Goal: Transaction & Acquisition: Download file/media

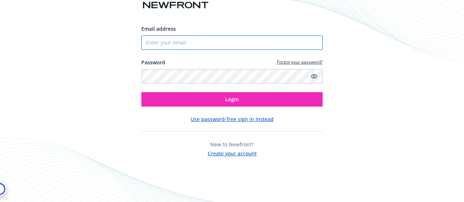
click at [187, 41] on input "Email address" at bounding box center [231, 42] width 181 height 14
type input "[EMAIL_ADDRESS][DOMAIN_NAME]"
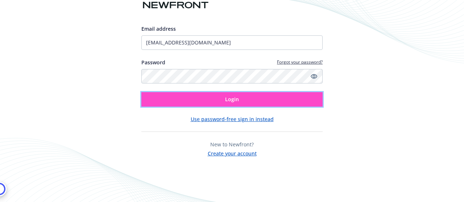
click at [183, 100] on button "Login" at bounding box center [231, 99] width 181 height 14
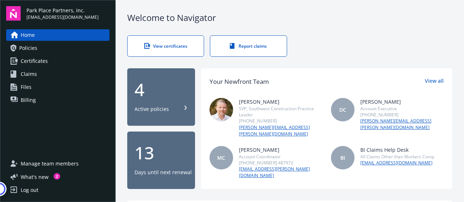
click at [28, 44] on span "Policies" at bounding box center [28, 48] width 18 height 12
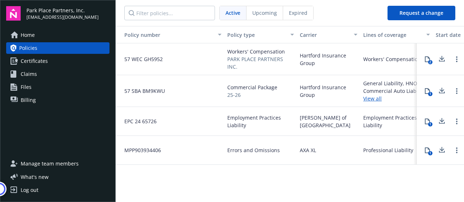
click at [388, 147] on div "Professional Liability" at bounding box center [388, 151] width 50 height 8
click at [154, 150] on span "MPP903934406" at bounding box center [139, 151] width 42 height 8
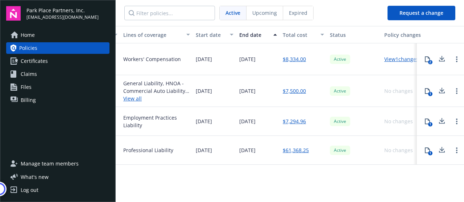
scroll to position [0, 233]
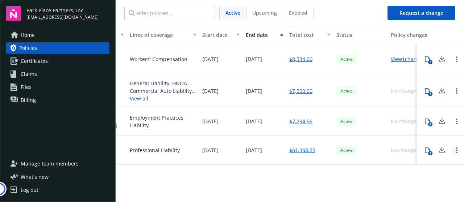
click at [455, 148] on link "Open options" at bounding box center [456, 150] width 9 height 9
click at [444, 155] on button at bounding box center [441, 150] width 14 height 14
click at [427, 148] on icon at bounding box center [427, 151] width 6 height 6
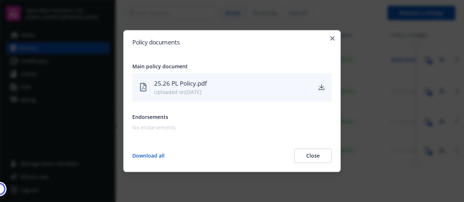
click at [322, 89] on icon "download" at bounding box center [321, 88] width 6 height 6
